Goal: Transaction & Acquisition: Purchase product/service

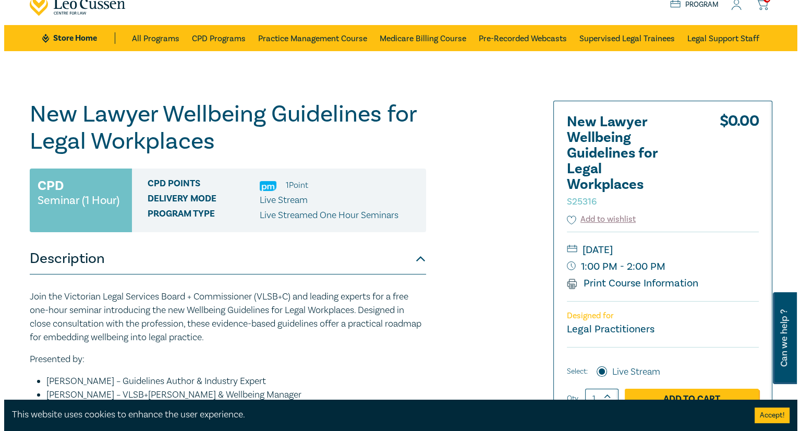
scroll to position [156, 0]
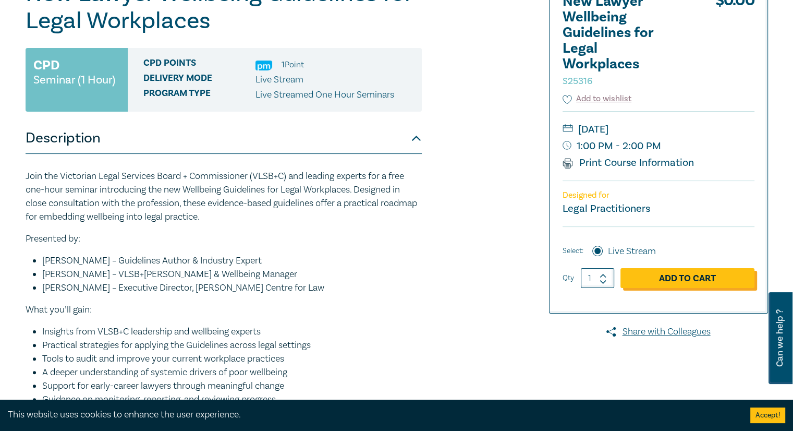
click at [695, 284] on link "Add to Cart" at bounding box center [688, 278] width 134 height 20
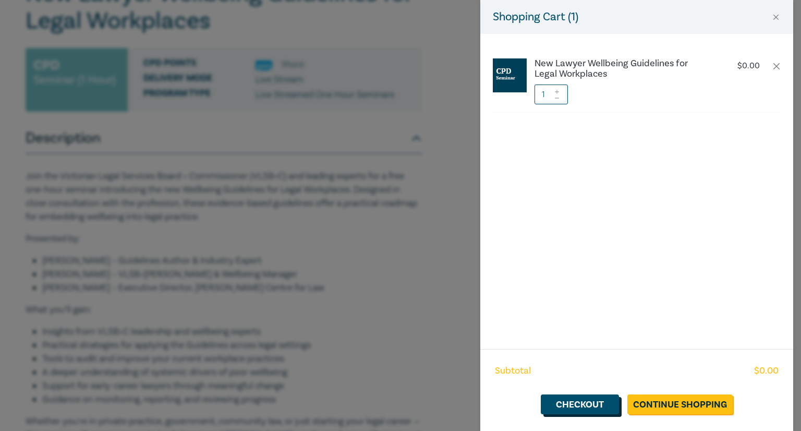
click at [578, 407] on link "Checkout" at bounding box center [580, 404] width 78 height 20
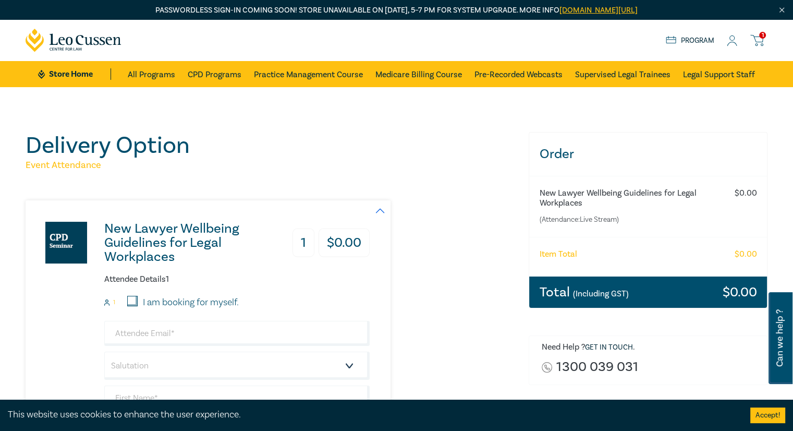
click at [136, 299] on input "I am booking for myself." at bounding box center [132, 301] width 10 height 10
checkbox input "true"
type input "[PERSON_NAME][EMAIL_ADDRESS][DOMAIN_NAME]"
type input "[PERSON_NAME]"
type input "Tohme"
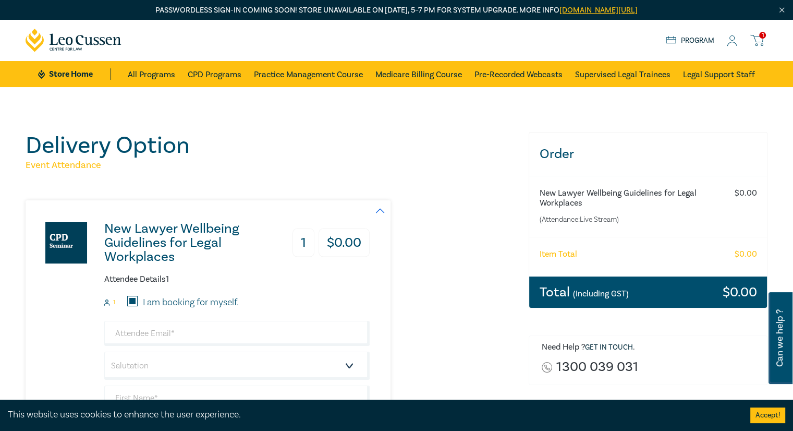
type input "Tohme Lawyers"
type input "430675153"
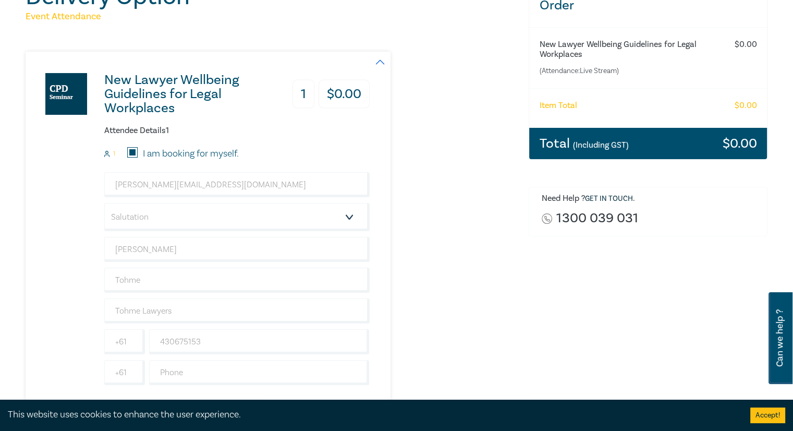
scroll to position [156, 0]
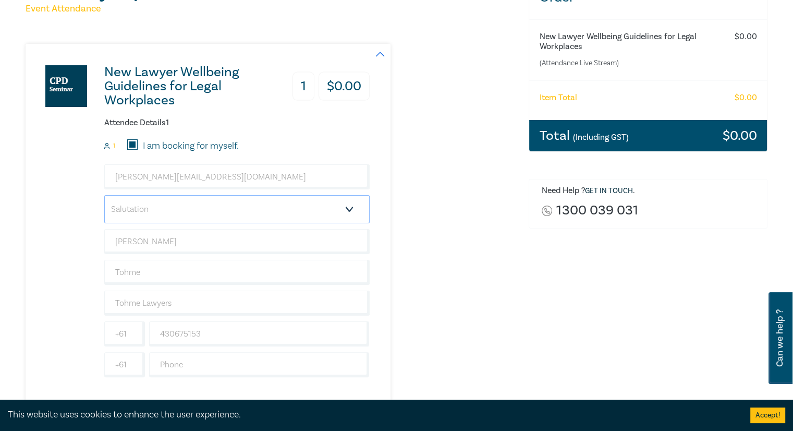
click at [337, 202] on select "Salutation Mr. Mrs. Ms. Miss Dr. Prof. Other" at bounding box center [236, 209] width 265 height 28
select select "Mr."
click at [104, 195] on select "Salutation Mr. Mrs. Ms. Miss Dr. Prof. Other" at bounding box center [236, 209] width 265 height 28
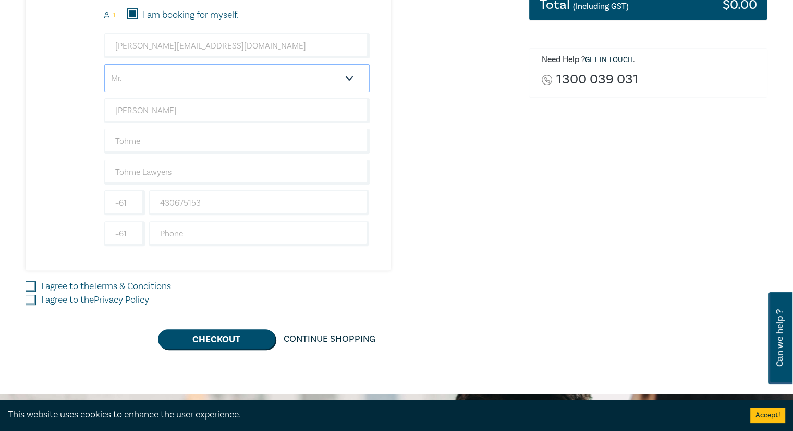
scroll to position [313, 0]
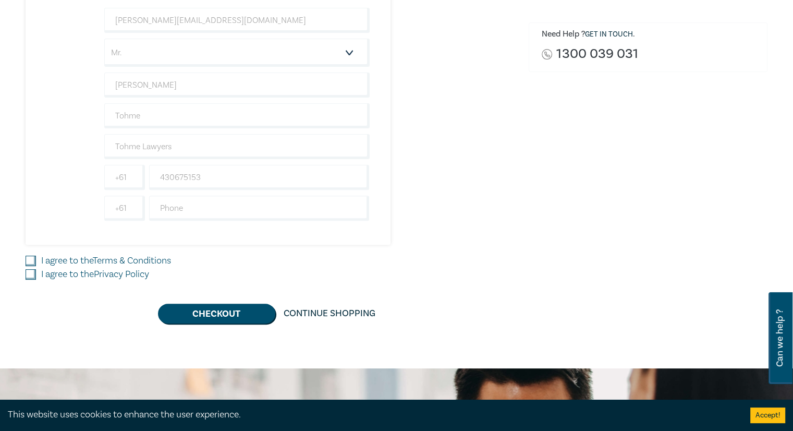
click at [93, 261] on label "I agree to the Terms & Conditions" at bounding box center [106, 261] width 130 height 14
click at [36, 261] on input "I agree to the Terms & Conditions" at bounding box center [31, 261] width 10 height 10
checkbox input "true"
click at [93, 273] on label "I agree to the Privacy Policy" at bounding box center [95, 275] width 108 height 14
click at [36, 273] on input "I agree to the Privacy Policy" at bounding box center [31, 274] width 10 height 10
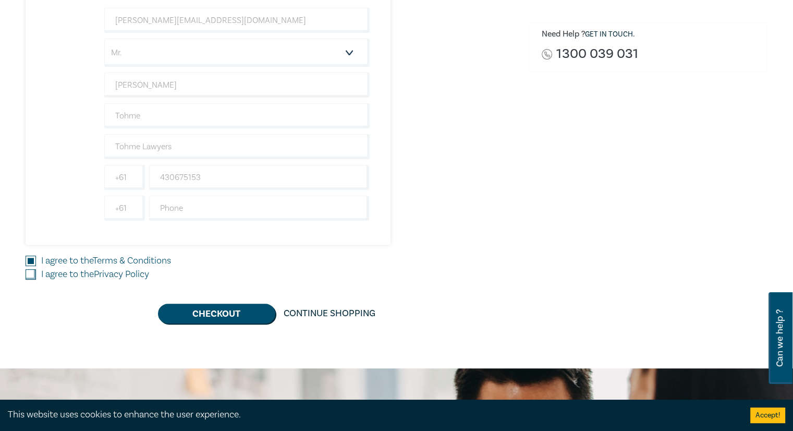
checkbox input "true"
click at [199, 312] on button "Checkout" at bounding box center [216, 314] width 117 height 20
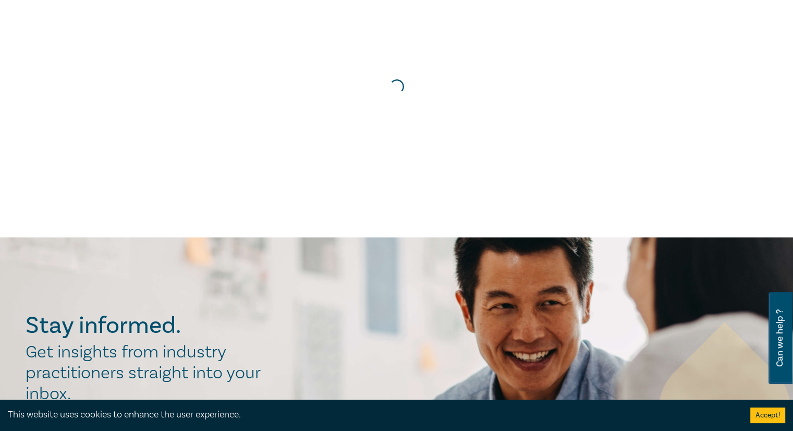
scroll to position [0, 0]
